Goal: Task Accomplishment & Management: Manage account settings

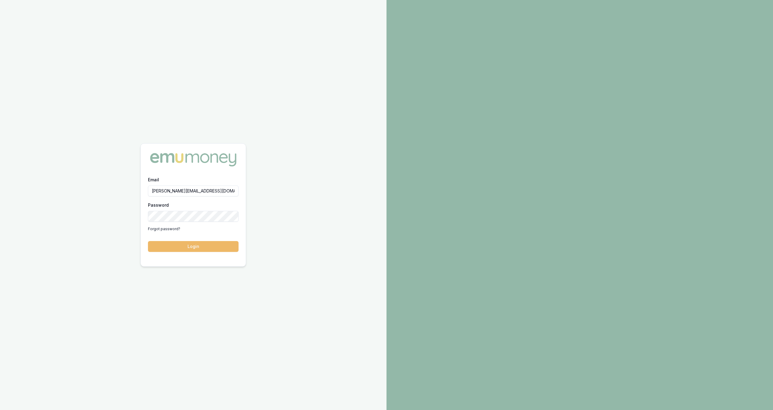
click at [176, 243] on button "Login" at bounding box center [193, 246] width 91 height 11
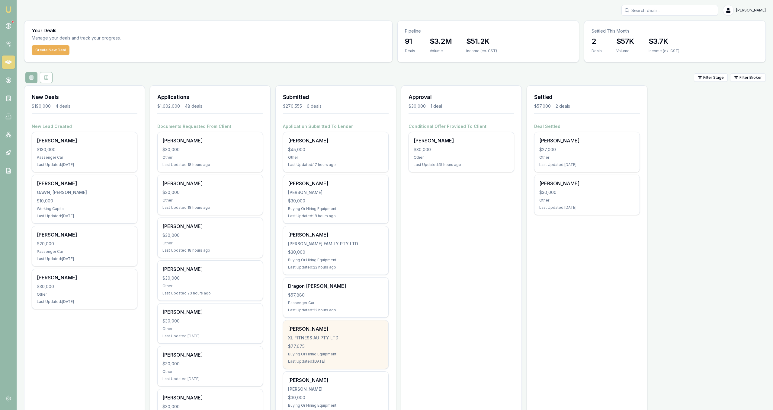
drag, startPoint x: 357, startPoint y: 352, endPoint x: 362, endPoint y: 351, distance: 5.2
click at [339, 363] on div "Last Updated: 1 day ago" at bounding box center [335, 361] width 95 height 5
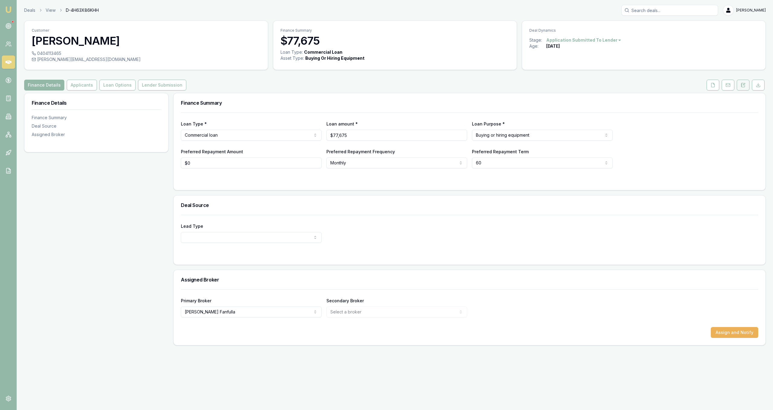
click at [741, 84] on icon at bounding box center [743, 85] width 5 height 5
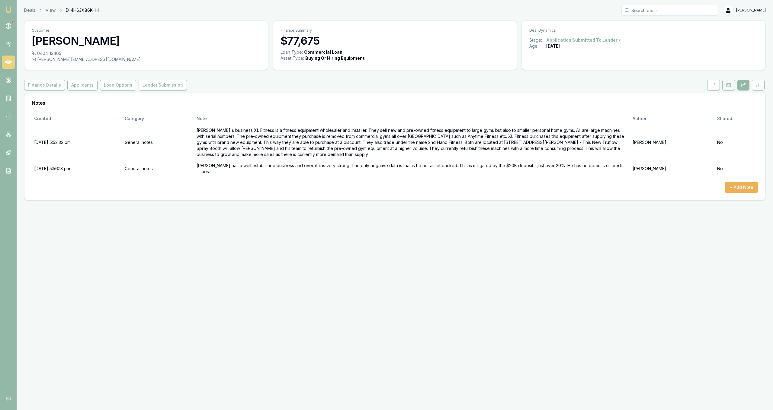
click at [725, 83] on button at bounding box center [728, 85] width 13 height 11
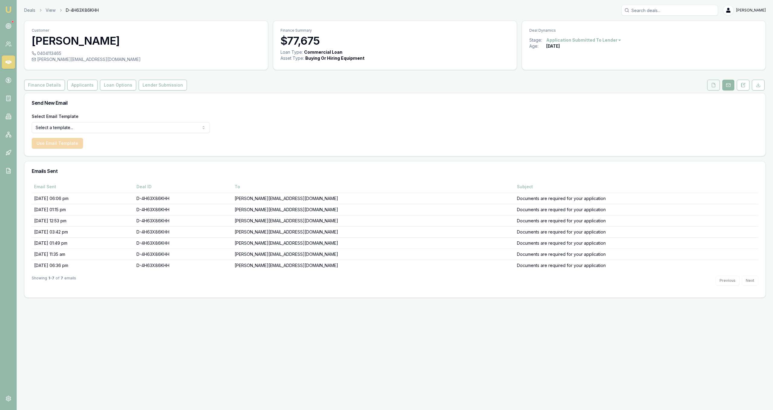
click at [713, 80] on button at bounding box center [713, 85] width 13 height 11
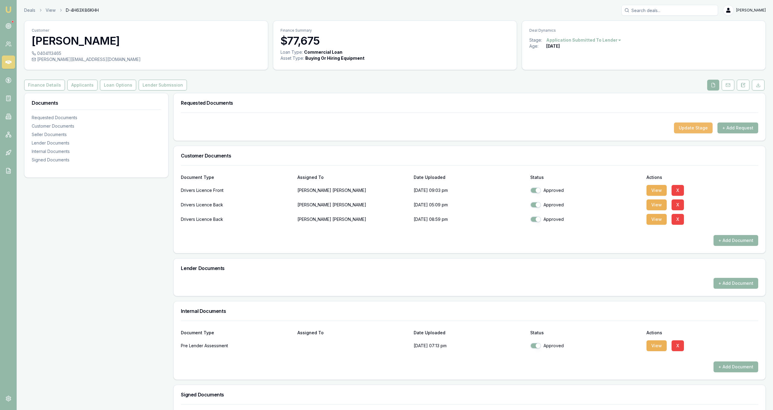
click at [699, 129] on button "Update Stage" at bounding box center [693, 128] width 39 height 11
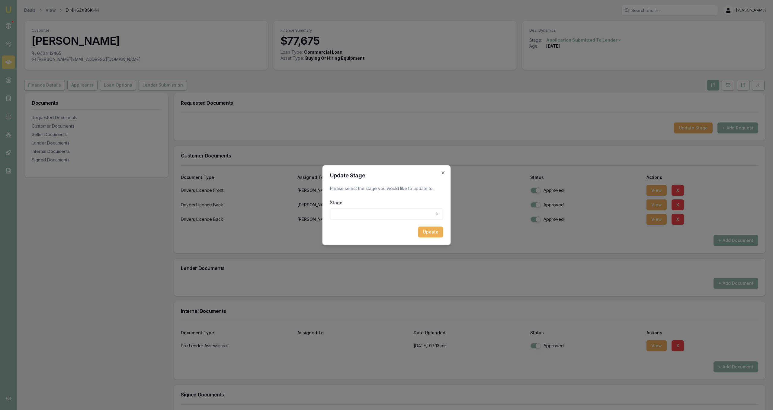
click at [417, 216] on body "Emu Broker Deals View D-4H63X86KHH Jackson Fanfulla Toggle Menu Customer Daniel…" at bounding box center [386, 205] width 773 height 410
click at [443, 173] on body "Emu Broker Deals View D-4H63X86KHH Jackson Fanfulla Toggle Menu Customer Daniel…" at bounding box center [386, 205] width 773 height 410
click at [443, 173] on icon "button" at bounding box center [443, 172] width 3 height 3
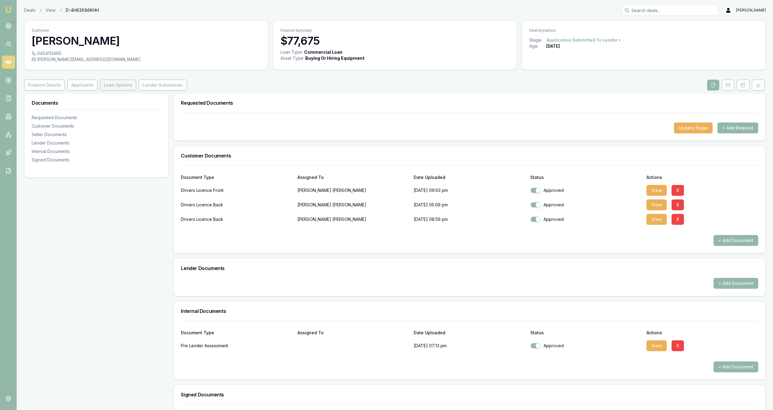
click at [101, 86] on button "Loan Options" at bounding box center [118, 85] width 36 height 11
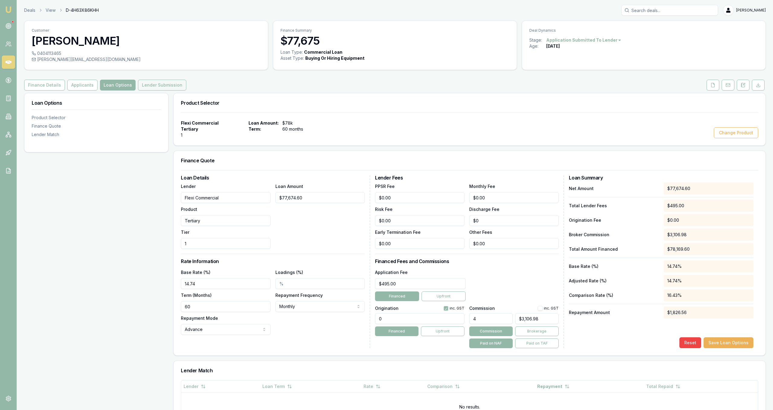
click at [141, 84] on button "Lender Submission" at bounding box center [162, 85] width 48 height 11
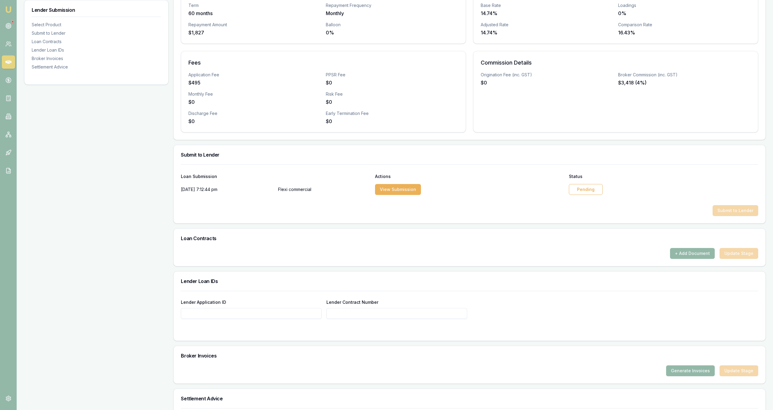
scroll to position [185, 0]
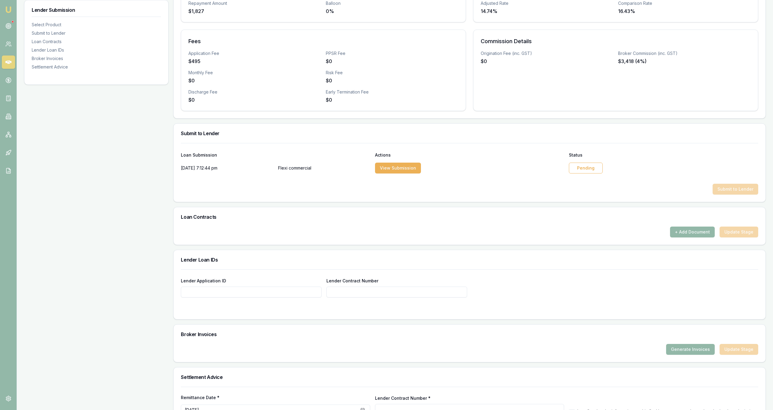
click at [578, 170] on div "Pending" at bounding box center [586, 168] width 34 height 11
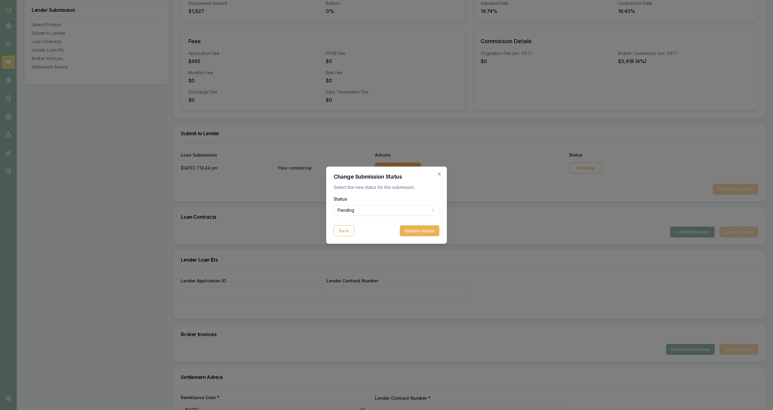
click at [418, 211] on body "Emu Broker Deals View D-4H63X86KHH Jackson Fanfulla Toggle Menu Customer Daniel…" at bounding box center [386, 20] width 773 height 410
select select "APPROVED"
click at [423, 228] on button "Update status" at bounding box center [420, 231] width 40 height 11
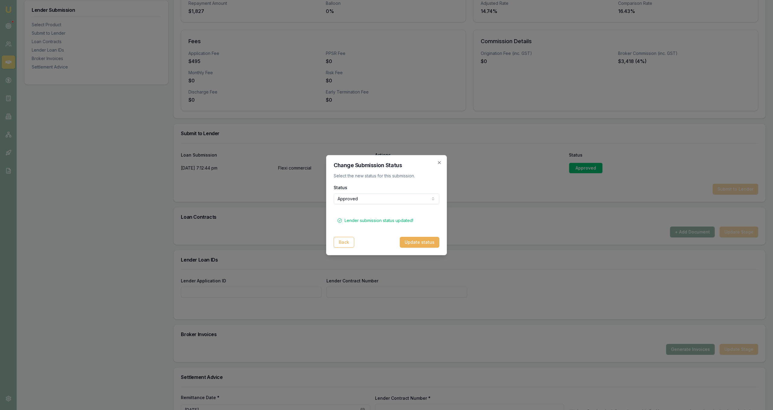
click at [437, 164] on h2 "Change Submission Status" at bounding box center [387, 165] width 106 height 5
click at [439, 164] on icon "button" at bounding box center [439, 162] width 5 height 5
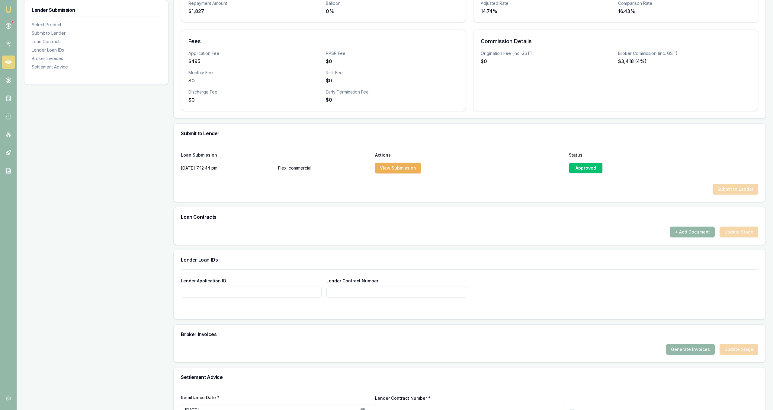
scroll to position [0, 0]
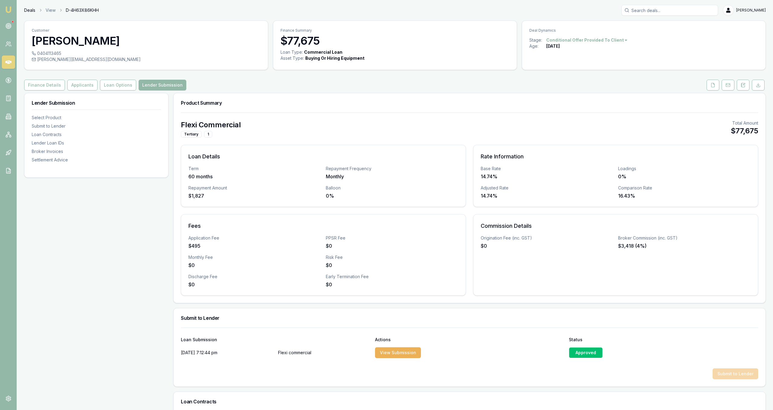
click at [30, 10] on link "Deals" at bounding box center [29, 10] width 11 height 6
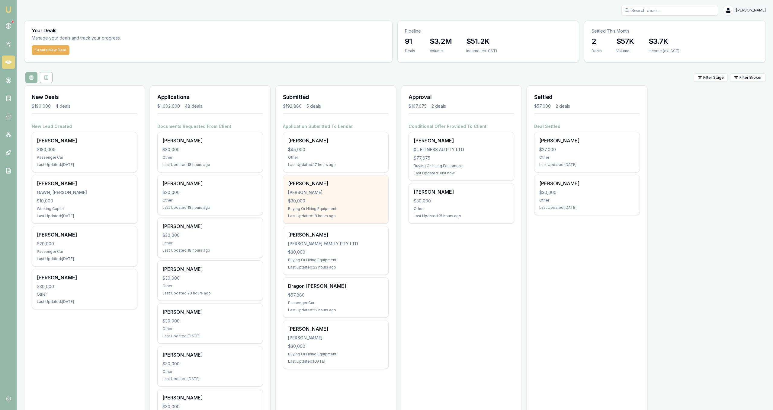
click at [310, 187] on div "Christopher Lenthall LENTHALL, CHRISTOPHER $30,000 Buying Or Hiring Equipment L…" at bounding box center [335, 199] width 105 height 48
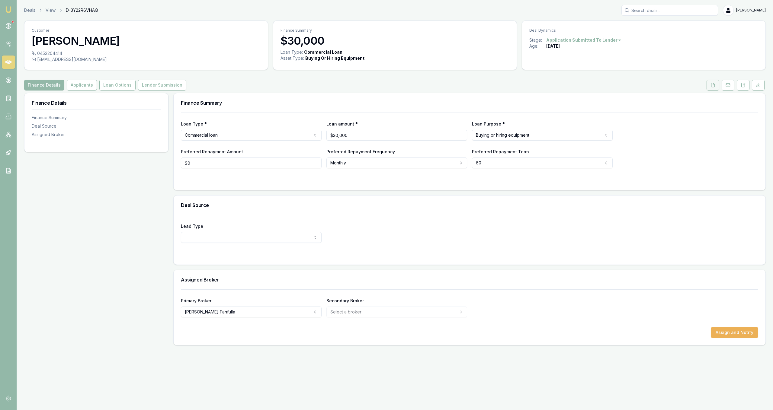
click at [710, 84] on button at bounding box center [712, 85] width 13 height 11
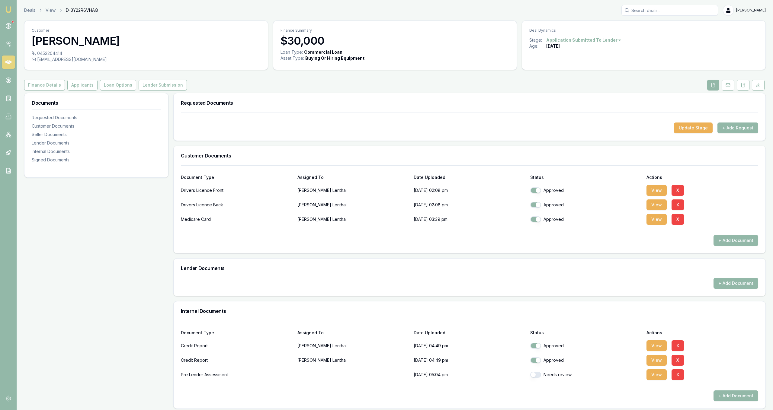
scroll to position [102, 0]
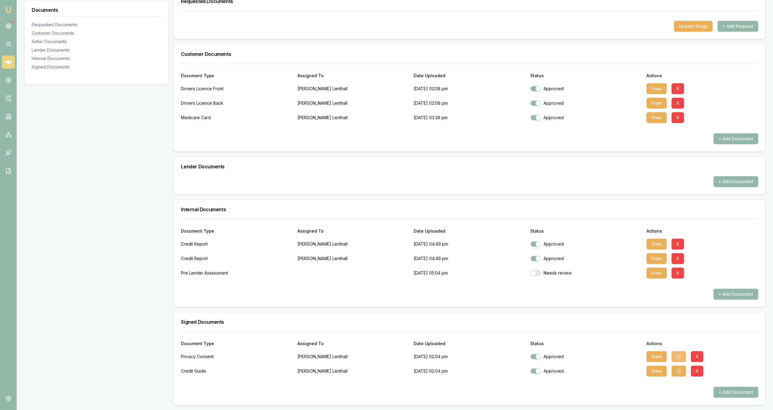
click at [678, 357] on icon "button" at bounding box center [678, 356] width 5 height 5
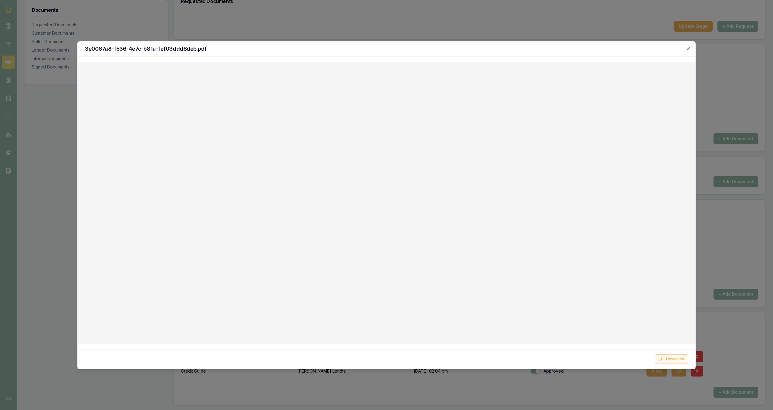
click at [678, 359] on button "Download" at bounding box center [671, 359] width 33 height 10
click at [396, 27] on div at bounding box center [386, 205] width 773 height 410
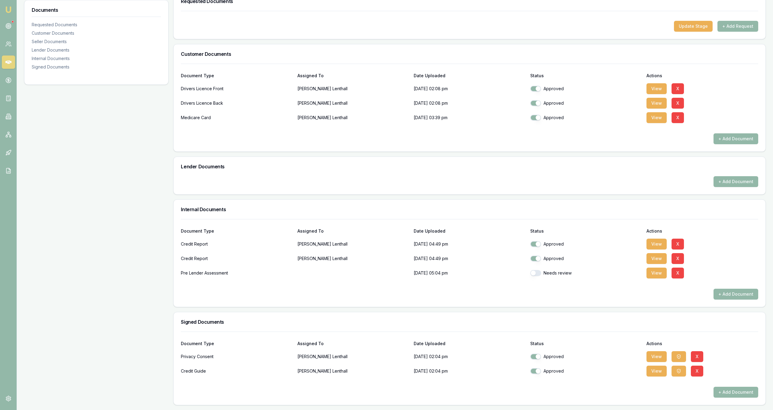
click at [538, 273] on button "button" at bounding box center [535, 273] width 11 height 6
checkbox input "true"
click at [678, 354] on icon "button" at bounding box center [678, 356] width 5 height 5
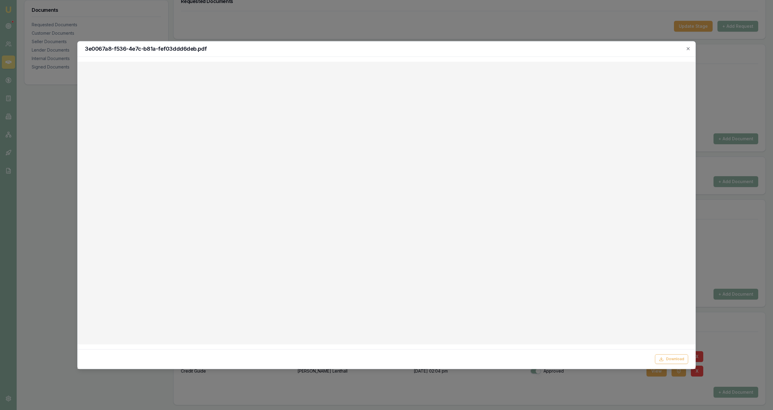
click at [657, 355] on div "Download" at bounding box center [386, 359] width 603 height 10
click at [658, 355] on button "Download" at bounding box center [671, 359] width 33 height 10
click at [309, 5] on div at bounding box center [386, 205] width 773 height 410
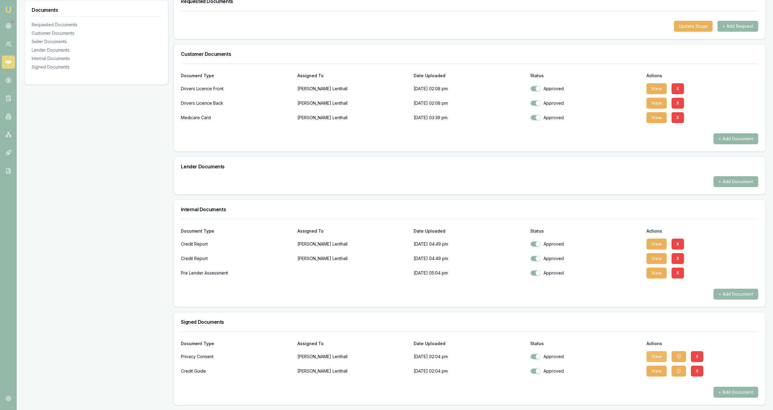
click at [659, 361] on button "View" at bounding box center [656, 356] width 20 height 11
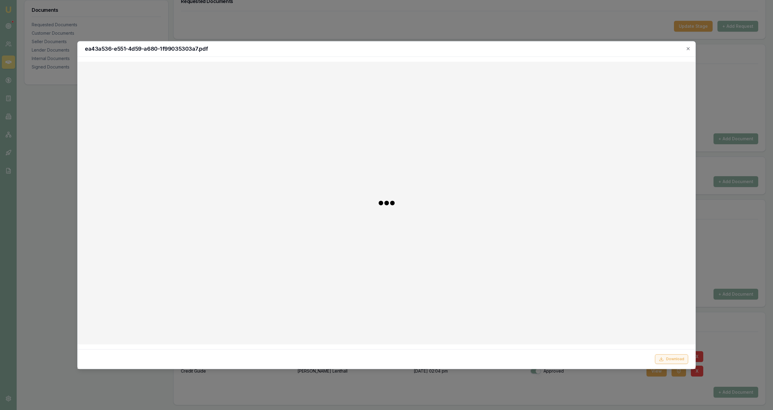
click at [674, 363] on button "Download" at bounding box center [671, 359] width 33 height 10
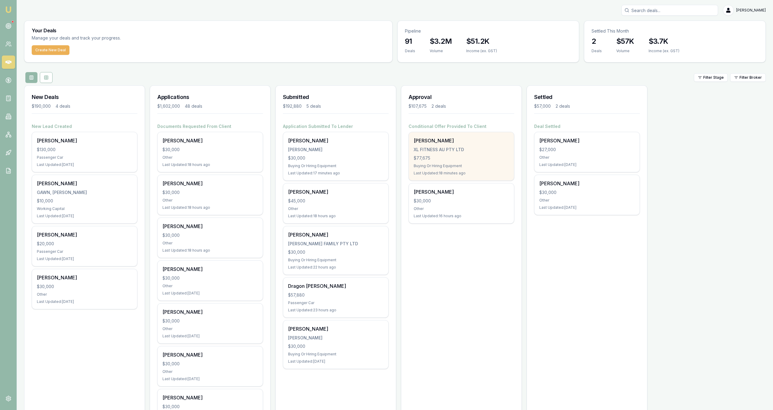
click at [484, 149] on div "XL FITNESS AU PTY LTD" at bounding box center [461, 150] width 95 height 6
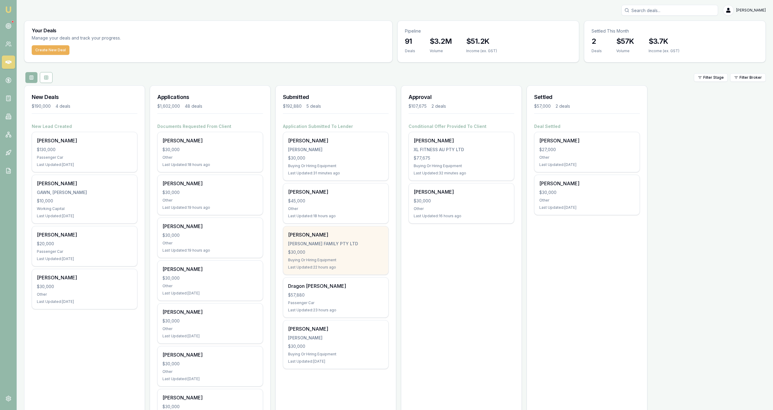
click at [373, 244] on div "[PERSON_NAME] FAMILY PTY LTD" at bounding box center [335, 244] width 95 height 6
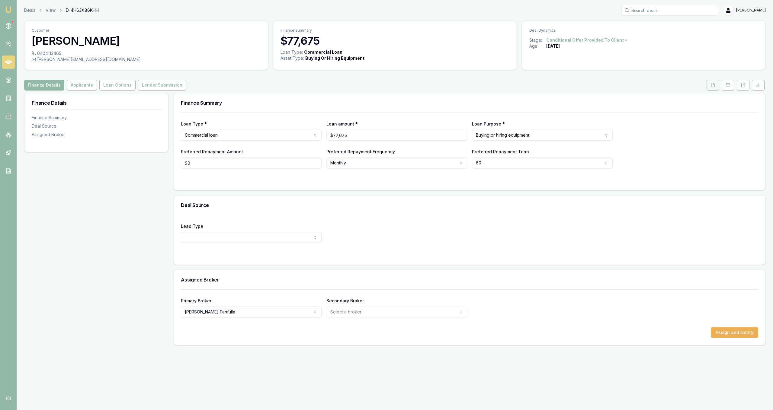
click at [713, 82] on button at bounding box center [712, 85] width 13 height 11
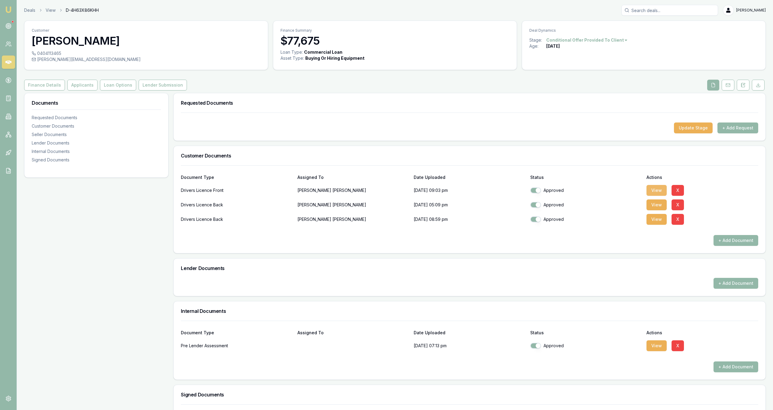
click at [654, 187] on button "View" at bounding box center [656, 190] width 20 height 11
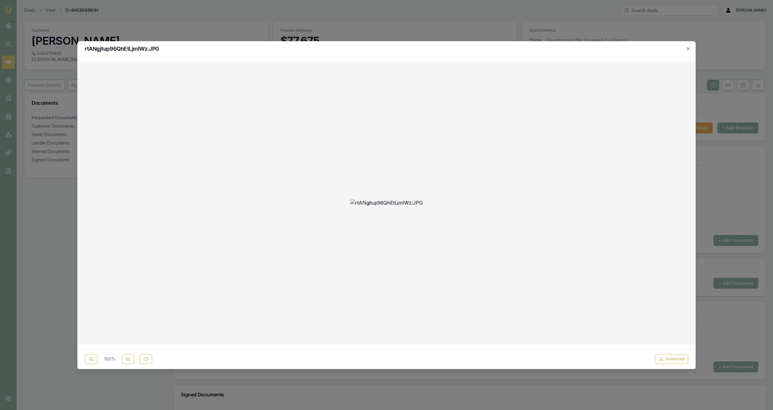
click at [71, 278] on div at bounding box center [386, 205] width 773 height 410
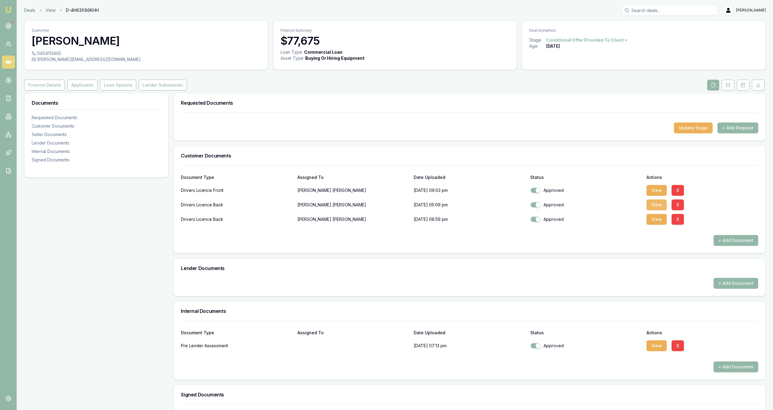
click at [655, 208] on button "View" at bounding box center [656, 205] width 20 height 11
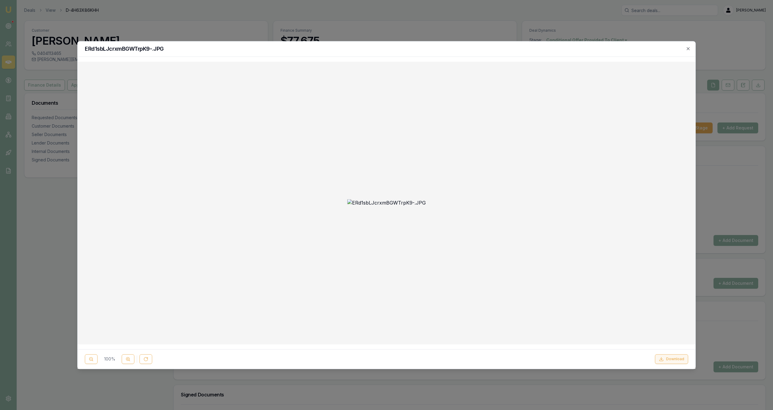
click at [681, 356] on button "Download" at bounding box center [671, 359] width 33 height 10
click at [436, 31] on div at bounding box center [386, 205] width 773 height 410
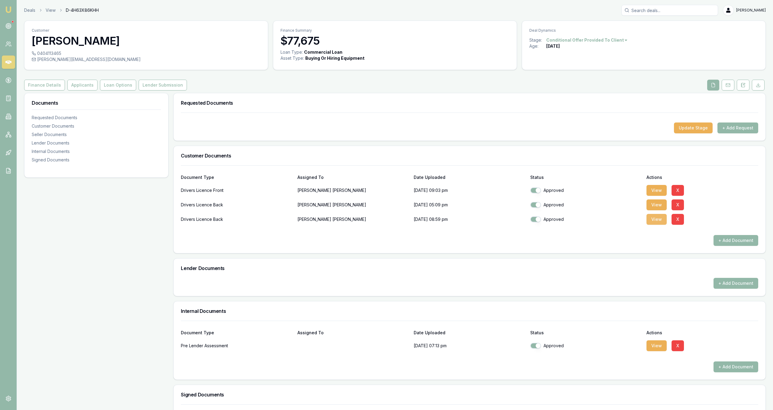
click at [651, 221] on button "View" at bounding box center [656, 219] width 20 height 11
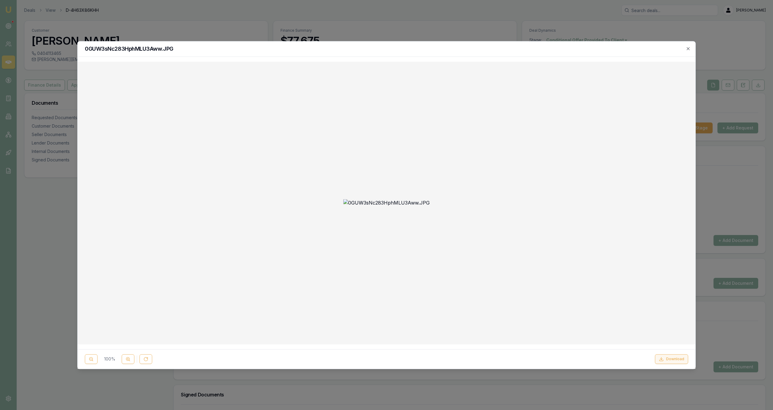
click at [682, 362] on button "Download" at bounding box center [671, 359] width 33 height 10
click at [577, 31] on div at bounding box center [386, 205] width 773 height 410
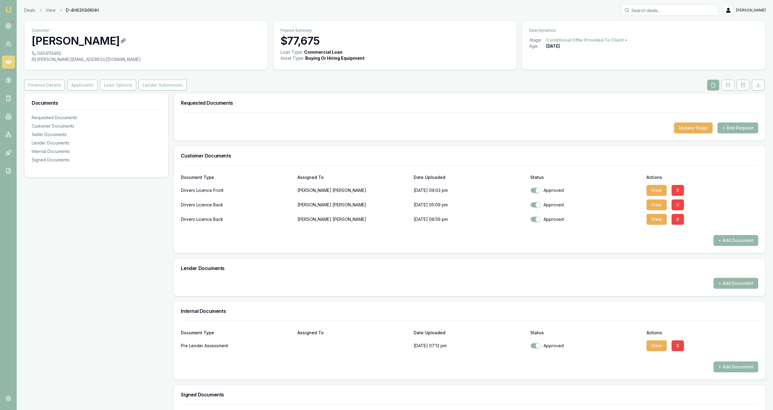
click at [54, 44] on h3 "[PERSON_NAME]" at bounding box center [146, 41] width 229 height 12
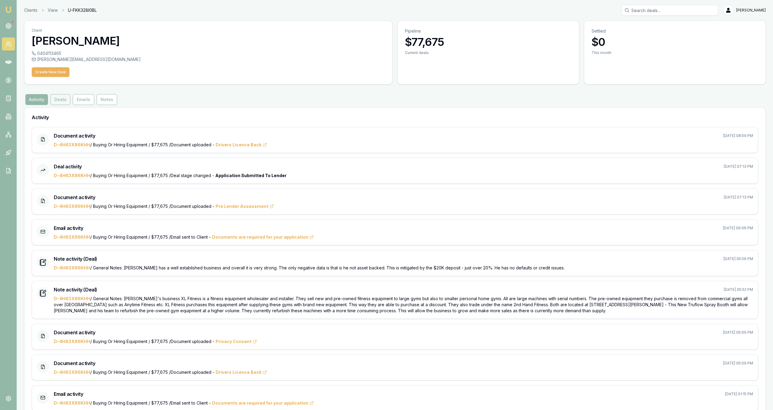
click at [63, 100] on button "Deals" at bounding box center [60, 99] width 20 height 11
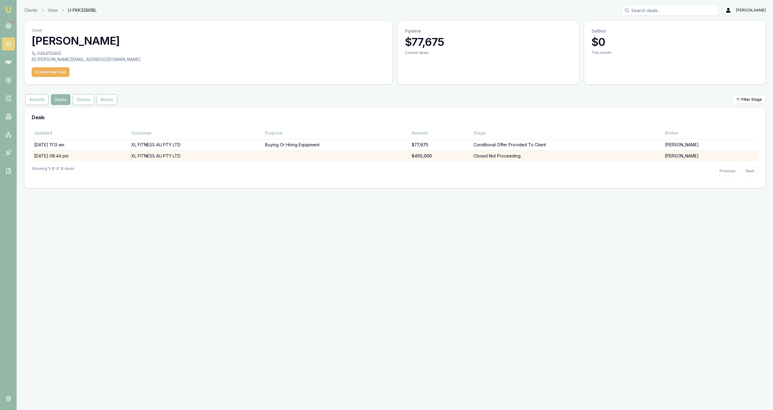
click at [129, 155] on td "29/07/25, 08:44 pm" at bounding box center [80, 155] width 97 height 11
click at [132, 155] on div "Emu Broker Clients View U-FKK328I0BL Jackson Fanfulla Toggle Menu Client Daniel…" at bounding box center [386, 205] width 773 height 410
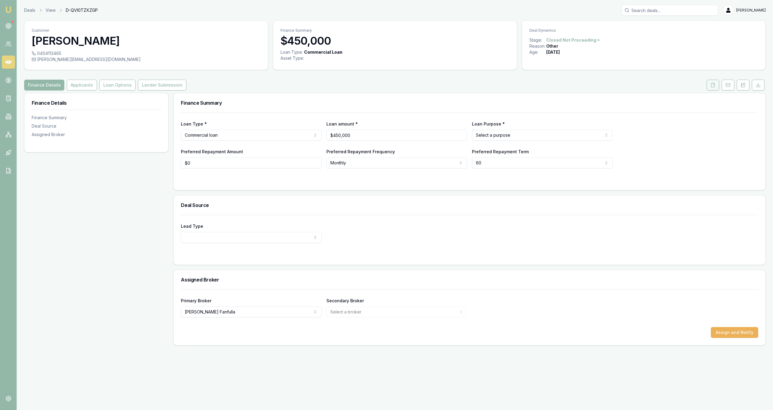
click at [713, 88] on button at bounding box center [712, 85] width 13 height 11
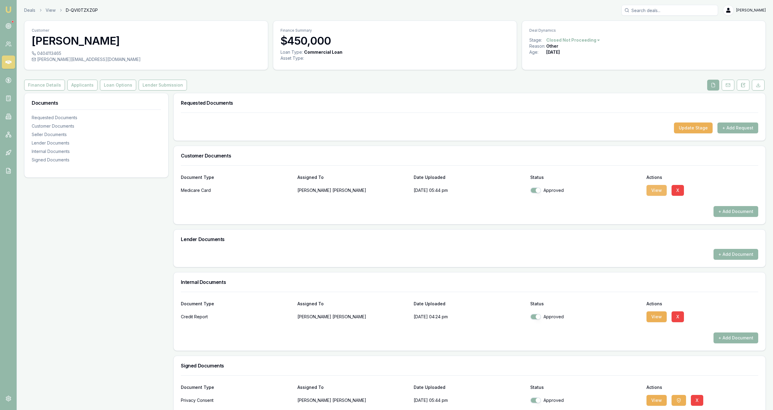
click at [661, 190] on button "View" at bounding box center [656, 190] width 20 height 11
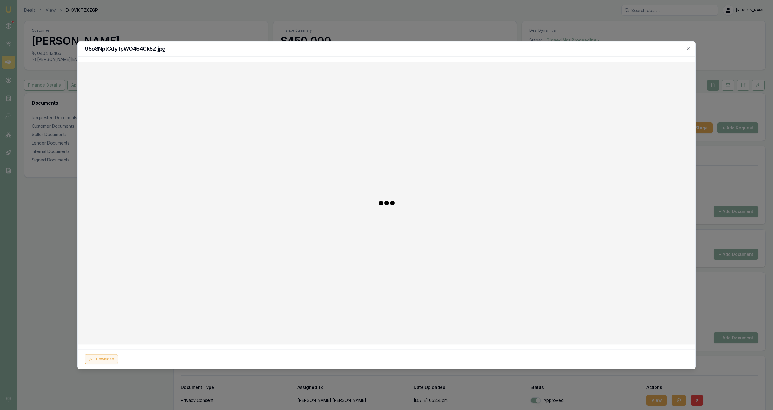
click at [96, 356] on button "Download" at bounding box center [101, 359] width 33 height 10
click at [69, 247] on div at bounding box center [386, 205] width 773 height 410
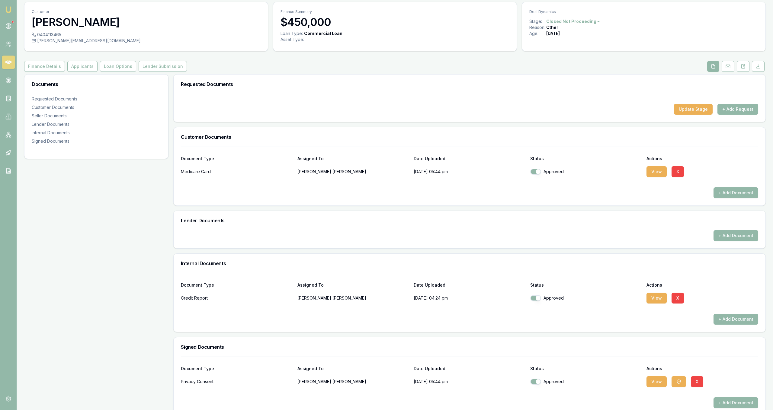
scroll to position [29, 0]
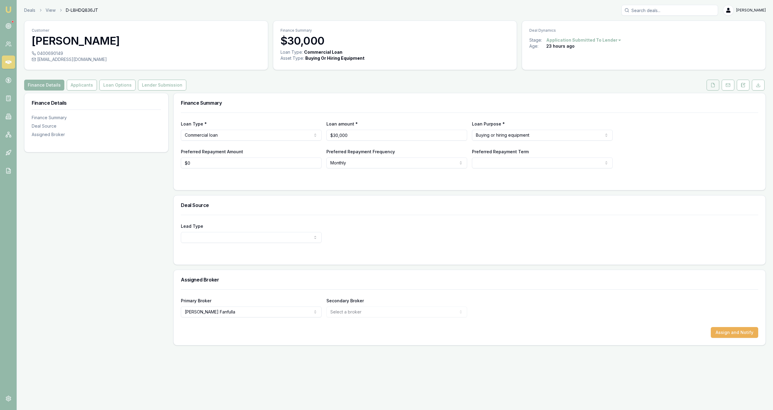
click at [713, 82] on button at bounding box center [712, 85] width 13 height 11
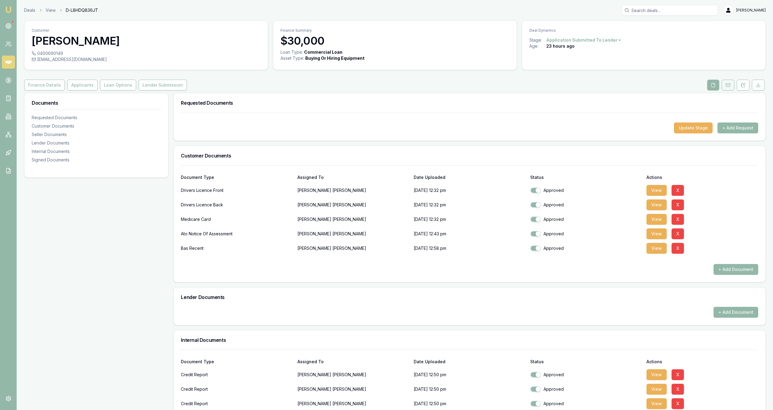
click at [726, 87] on icon at bounding box center [727, 85] width 5 height 5
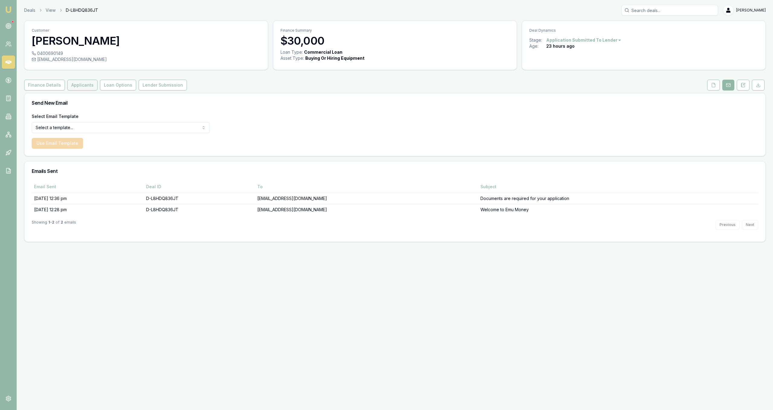
click at [77, 87] on button "Applicants" at bounding box center [82, 85] width 30 height 11
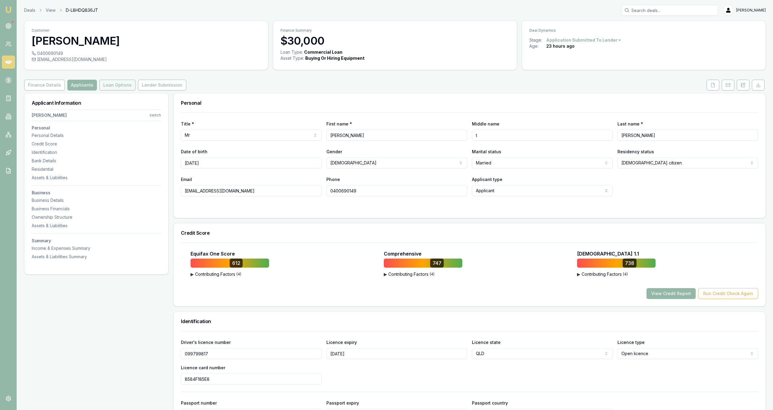
click at [120, 84] on button "Loan Options" at bounding box center [117, 85] width 36 height 11
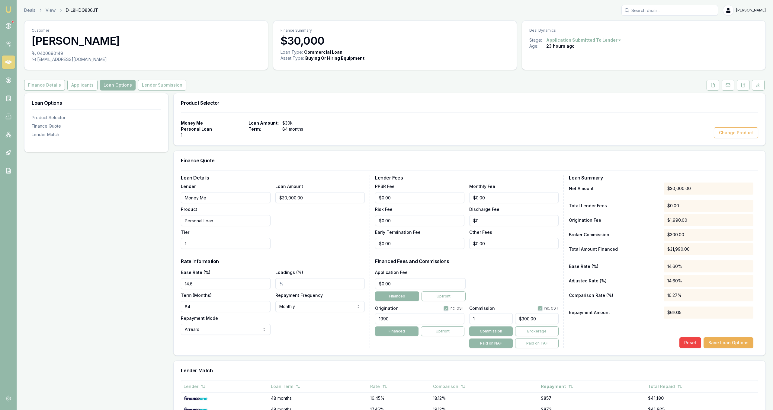
click at [158, 85] on button "Lender Submission" at bounding box center [162, 85] width 48 height 11
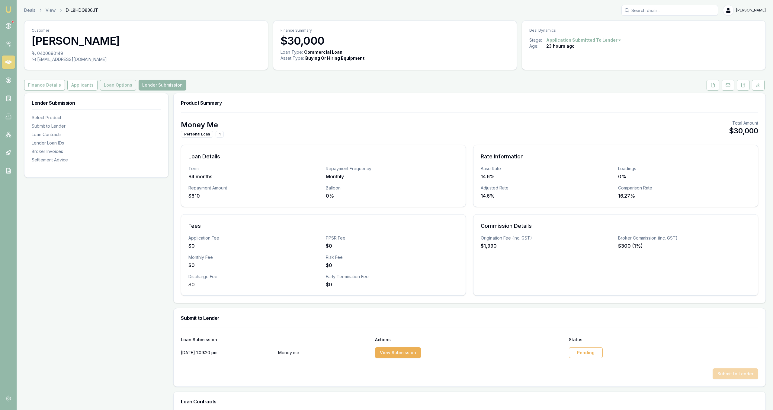
click at [121, 89] on button "Loan Options" at bounding box center [118, 85] width 36 height 11
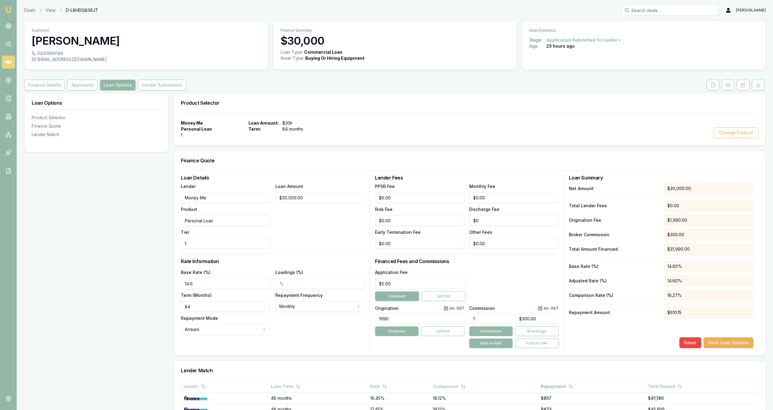
click at [242, 199] on input "Money Me" at bounding box center [225, 197] width 89 height 11
type input "Now Finance"
click at [279, 256] on div "Loan Details Lender Now Finance Product Personal Loan Tier 1 Loan Amount $30,00…" at bounding box center [275, 261] width 189 height 173
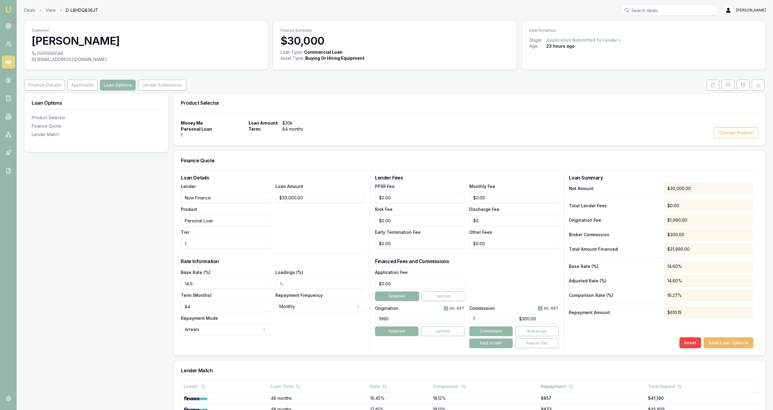
click at [718, 345] on button "Save Loan Options" at bounding box center [728, 343] width 50 height 11
click at [72, 89] on button "Applicants" at bounding box center [82, 85] width 30 height 11
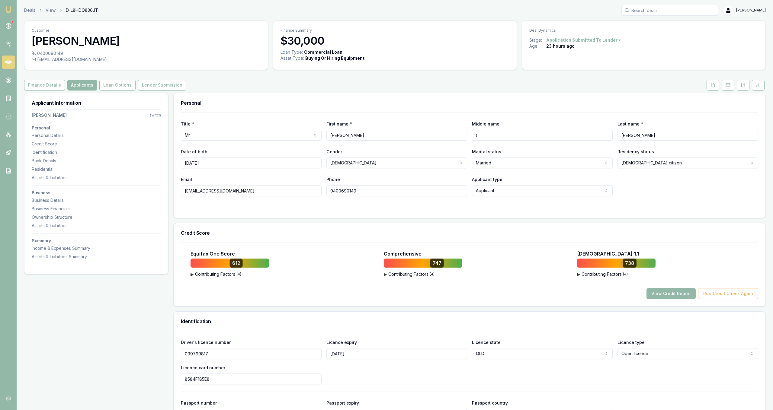
click at [705, 83] on div "Finance Details Applicants Loan Options Lender Submission" at bounding box center [394, 85] width 741 height 11
click at [709, 85] on button at bounding box center [712, 85] width 13 height 11
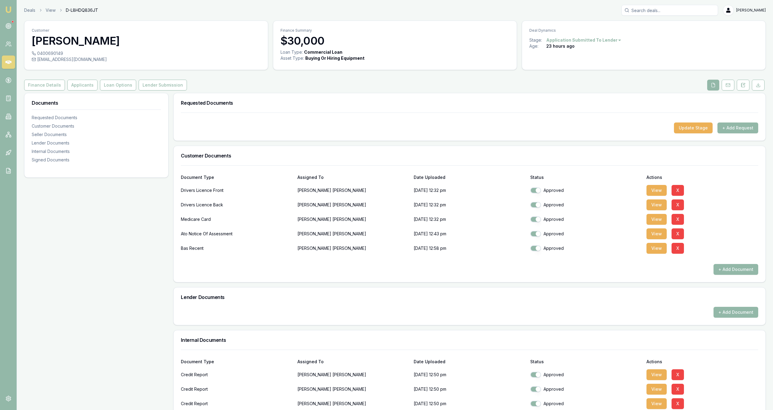
click at [35, 7] on div "Deals View D-L8HDQ836JT Jackson Fanfulla" at bounding box center [394, 10] width 741 height 11
click at [32, 12] on link "Deals" at bounding box center [29, 10] width 11 height 6
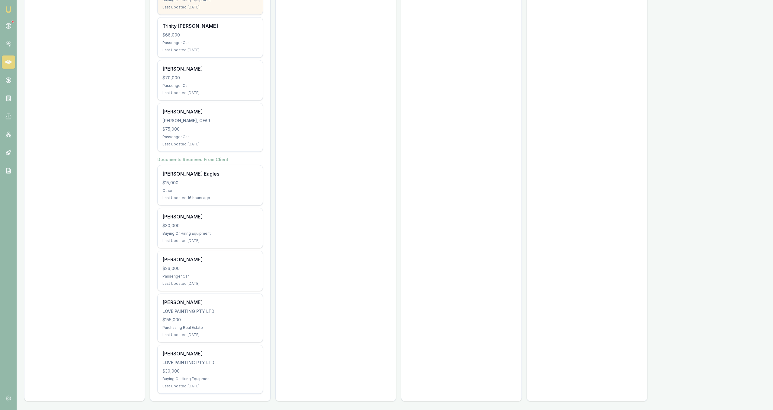
scroll to position [1856, 0]
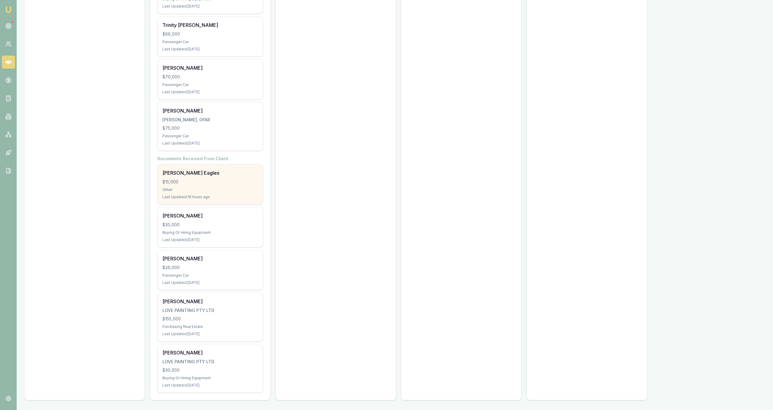
click at [254, 181] on div "$15,000" at bounding box center [209, 182] width 95 height 6
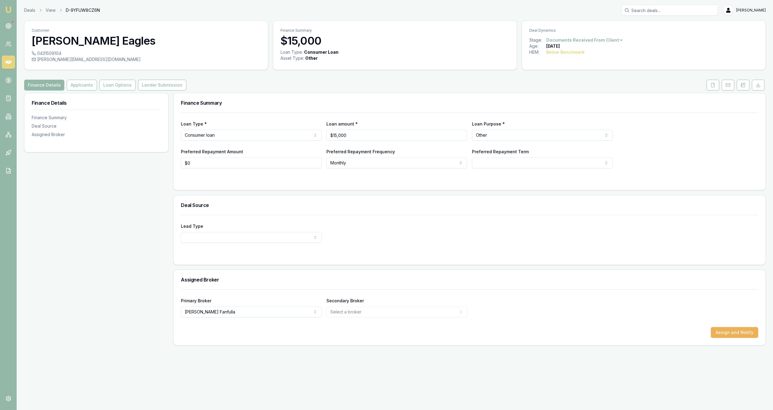
click at [75, 79] on div "Customer [PERSON_NAME] Eagles 0431509104 [PERSON_NAME][EMAIL_ADDRESS][DOMAIN_NA…" at bounding box center [394, 183] width 741 height 325
click at [120, 90] on button "Loan Options" at bounding box center [117, 85] width 36 height 11
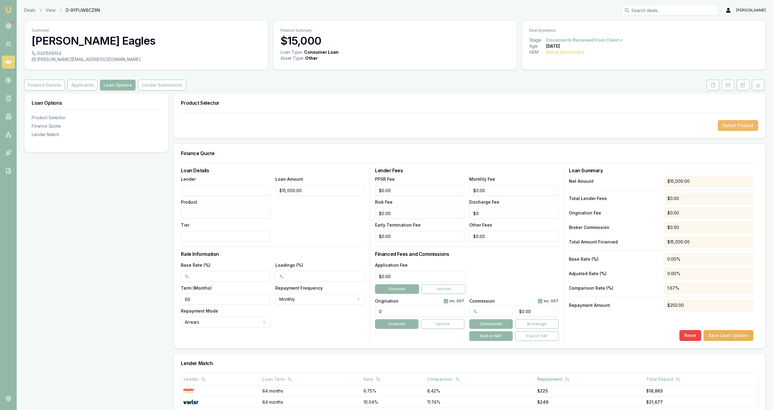
click at [738, 130] on button "Select Product" at bounding box center [738, 125] width 40 height 11
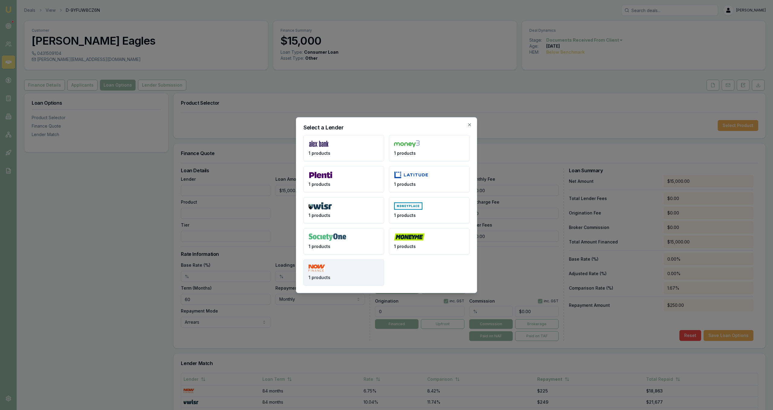
click at [346, 280] on button "1 products" at bounding box center [343, 272] width 81 height 26
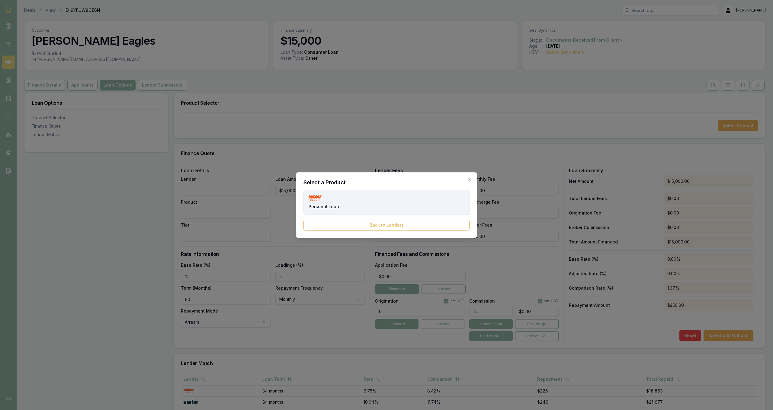
click at [335, 201] on button "Personal Loan" at bounding box center [386, 202] width 166 height 25
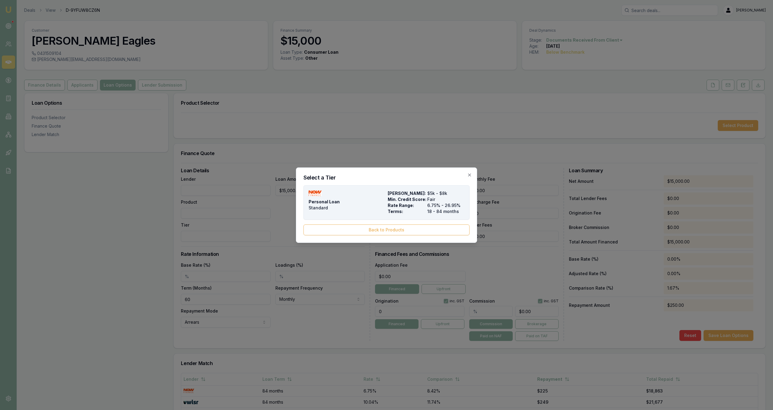
click at [334, 201] on span "Personal Loan" at bounding box center [324, 202] width 31 height 6
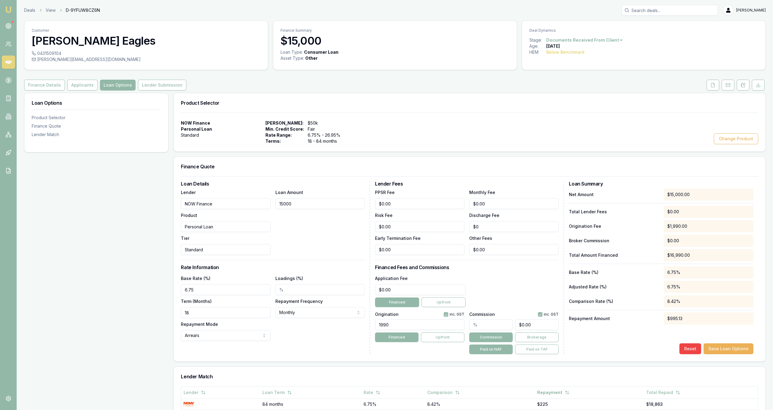
type input "NOW Finance"
type input "Personal Loan"
type input "Standard"
type input "15000"
type input "6.75"
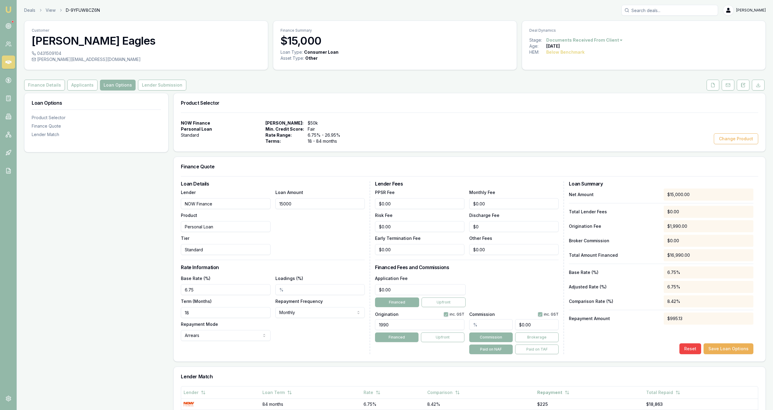
type input "18"
type input "1990"
click at [335, 200] on input "15000" at bounding box center [319, 203] width 89 height 11
type input "$15,000.00"
click at [718, 85] on button at bounding box center [712, 85] width 13 height 11
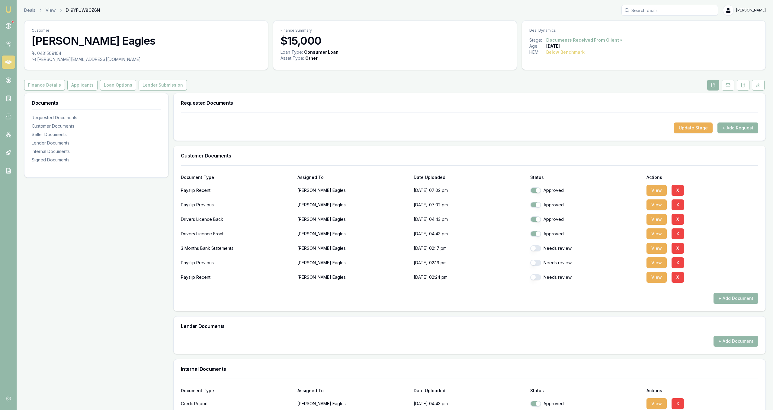
click at [739, 130] on button "+ Add Request" at bounding box center [737, 128] width 41 height 11
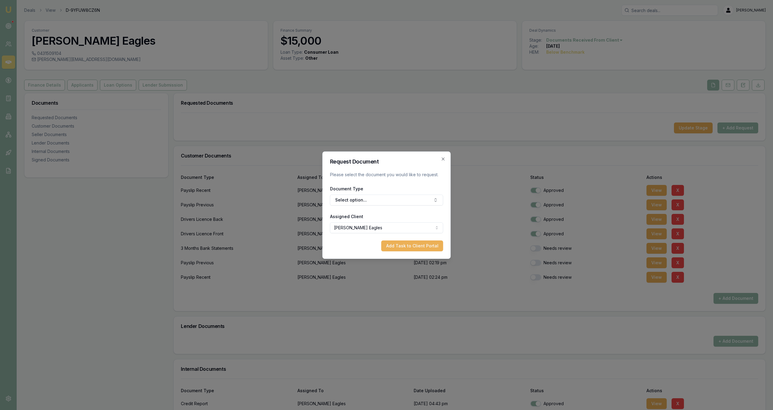
click at [390, 206] on form "Request Document Please select the document you would like to request. Document…" at bounding box center [386, 205] width 113 height 92
click at [384, 200] on button "Select option..." at bounding box center [386, 200] width 113 height 11
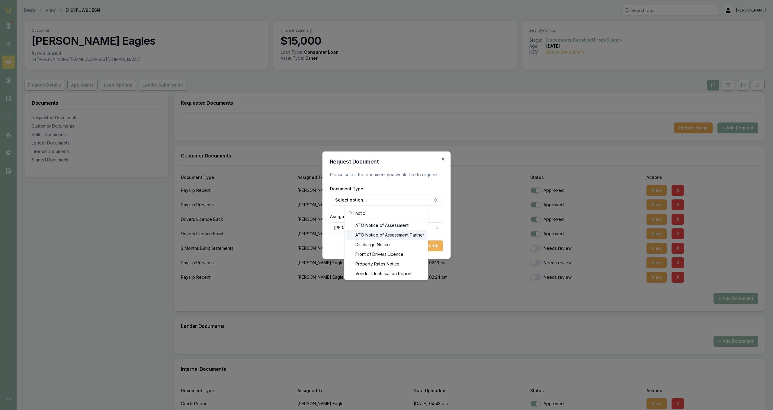
type input "notic"
click at [399, 227] on div "ATO Notice of Assessment" at bounding box center [386, 226] width 81 height 10
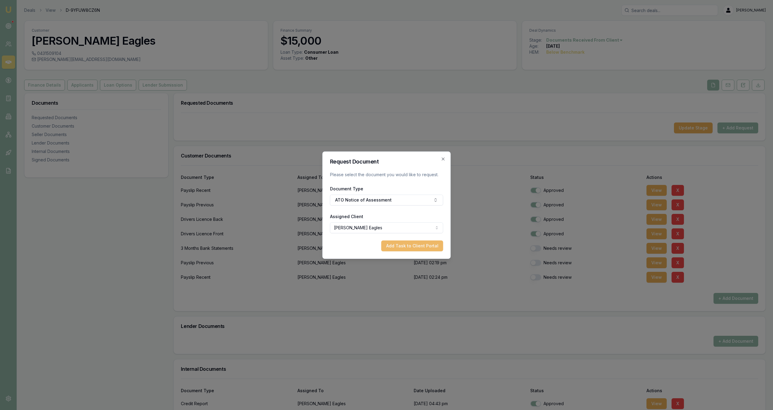
click at [418, 245] on button "Add Task to Client Portal" at bounding box center [412, 246] width 62 height 11
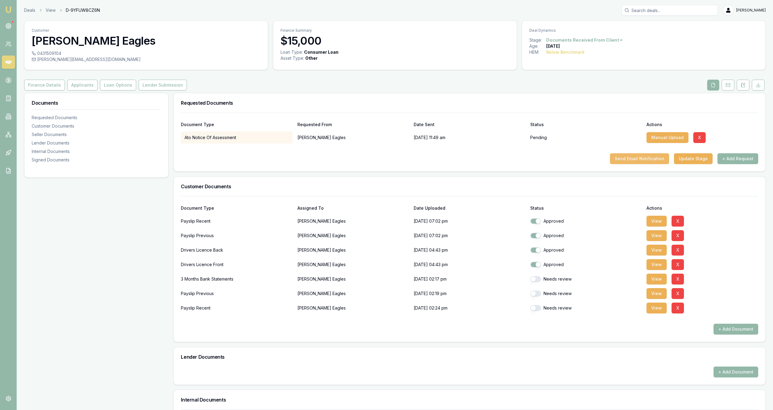
click at [641, 161] on button "Send Email Notification" at bounding box center [639, 158] width 59 height 11
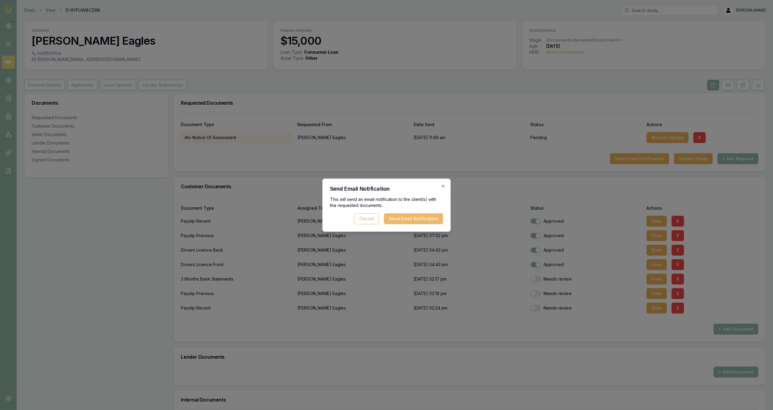
click at [439, 218] on button "Send Email Notification" at bounding box center [413, 218] width 59 height 11
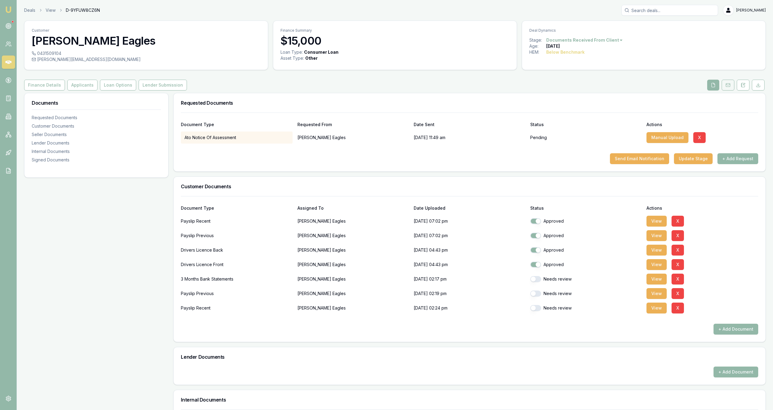
click at [726, 80] on button at bounding box center [728, 85] width 13 height 11
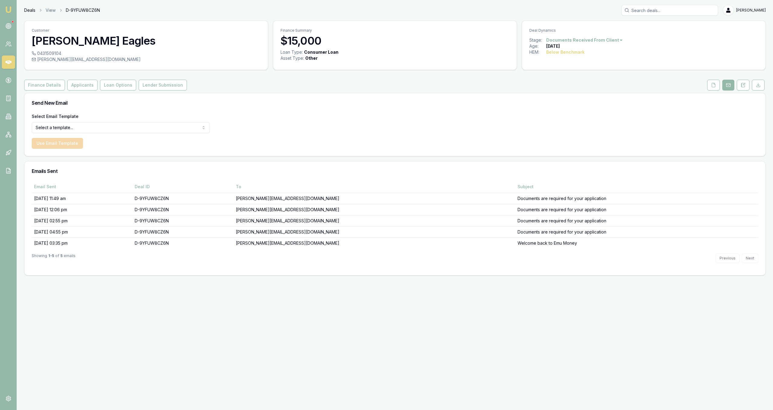
click at [26, 8] on link "Deals" at bounding box center [29, 10] width 11 height 6
